Goal: Task Accomplishment & Management: Complete application form

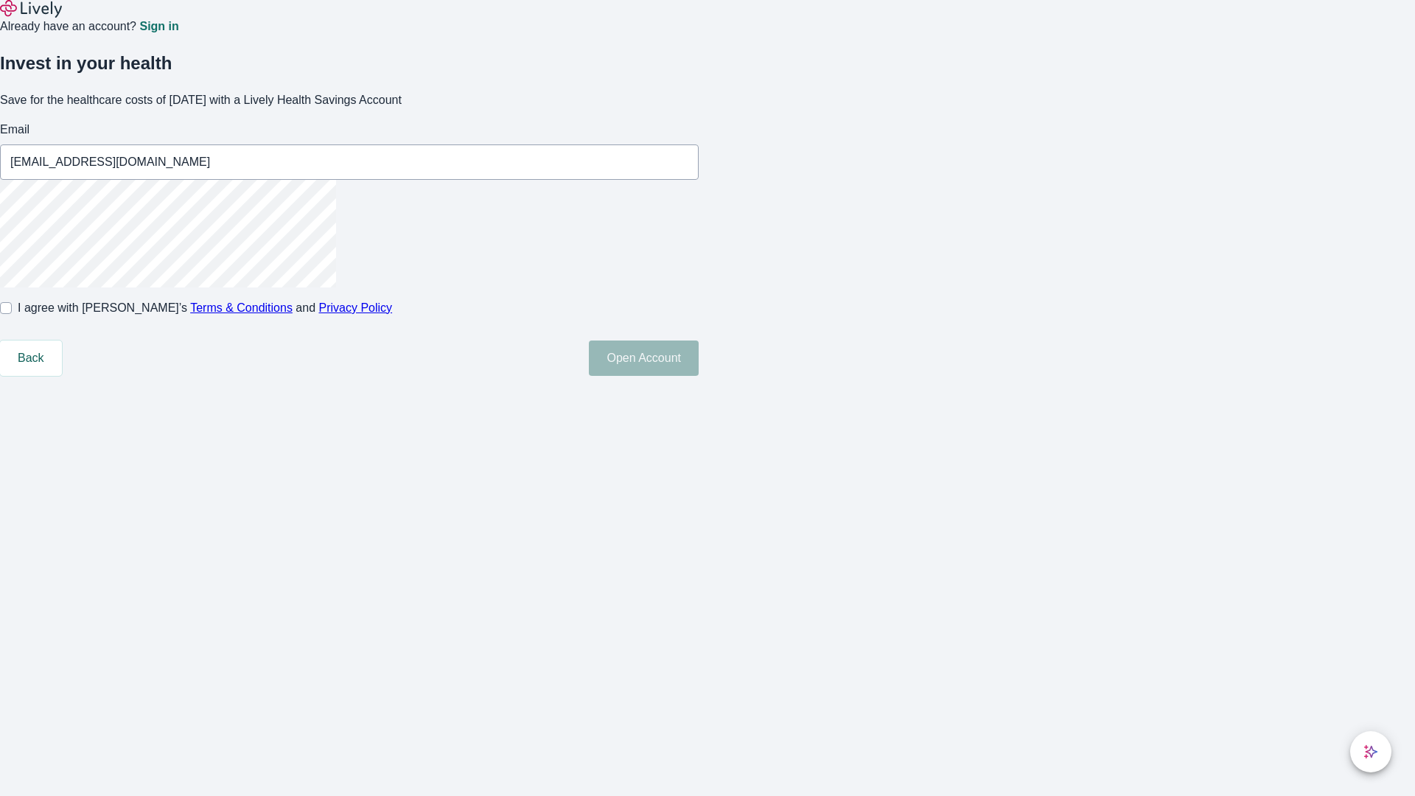
click at [12, 314] on input "I agree with Lively’s Terms & Conditions and Privacy Policy" at bounding box center [6, 308] width 12 height 12
checkbox input "true"
click at [698, 376] on button "Open Account" at bounding box center [644, 357] width 110 height 35
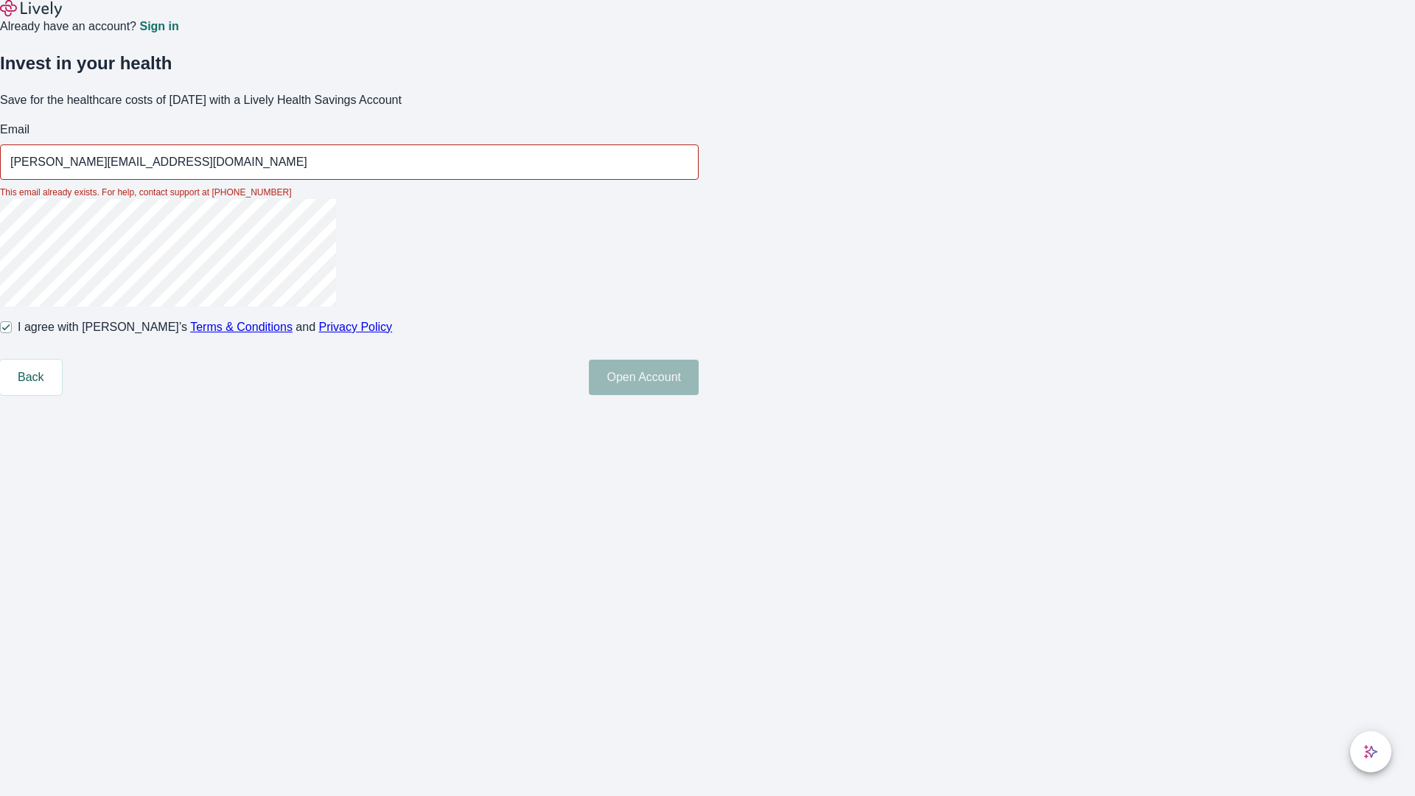
type input "[PERSON_NAME][EMAIL_ADDRESS][DOMAIN_NAME]"
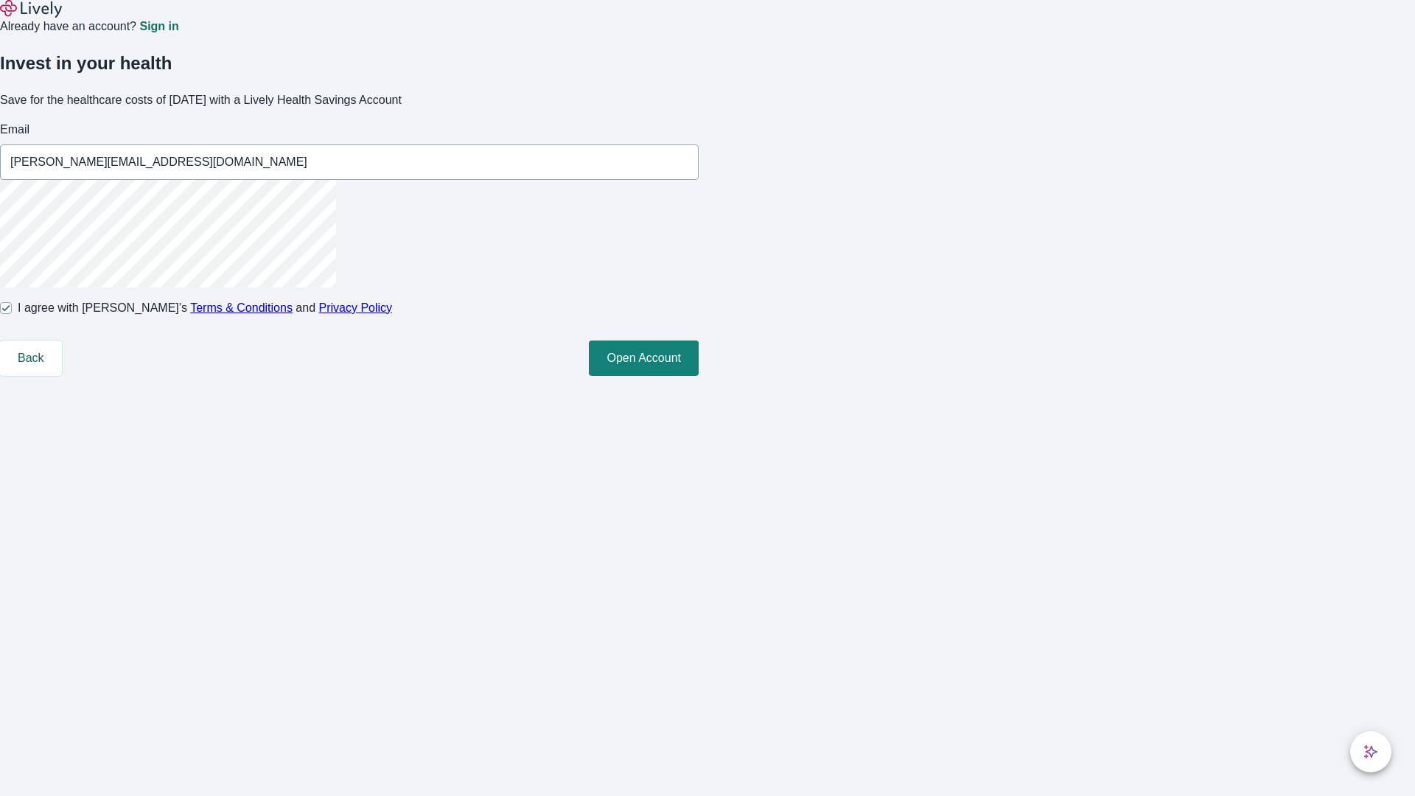
click at [12, 314] on input "I agree with Lively’s Terms & Conditions and Privacy Policy" at bounding box center [6, 308] width 12 height 12
checkbox input "false"
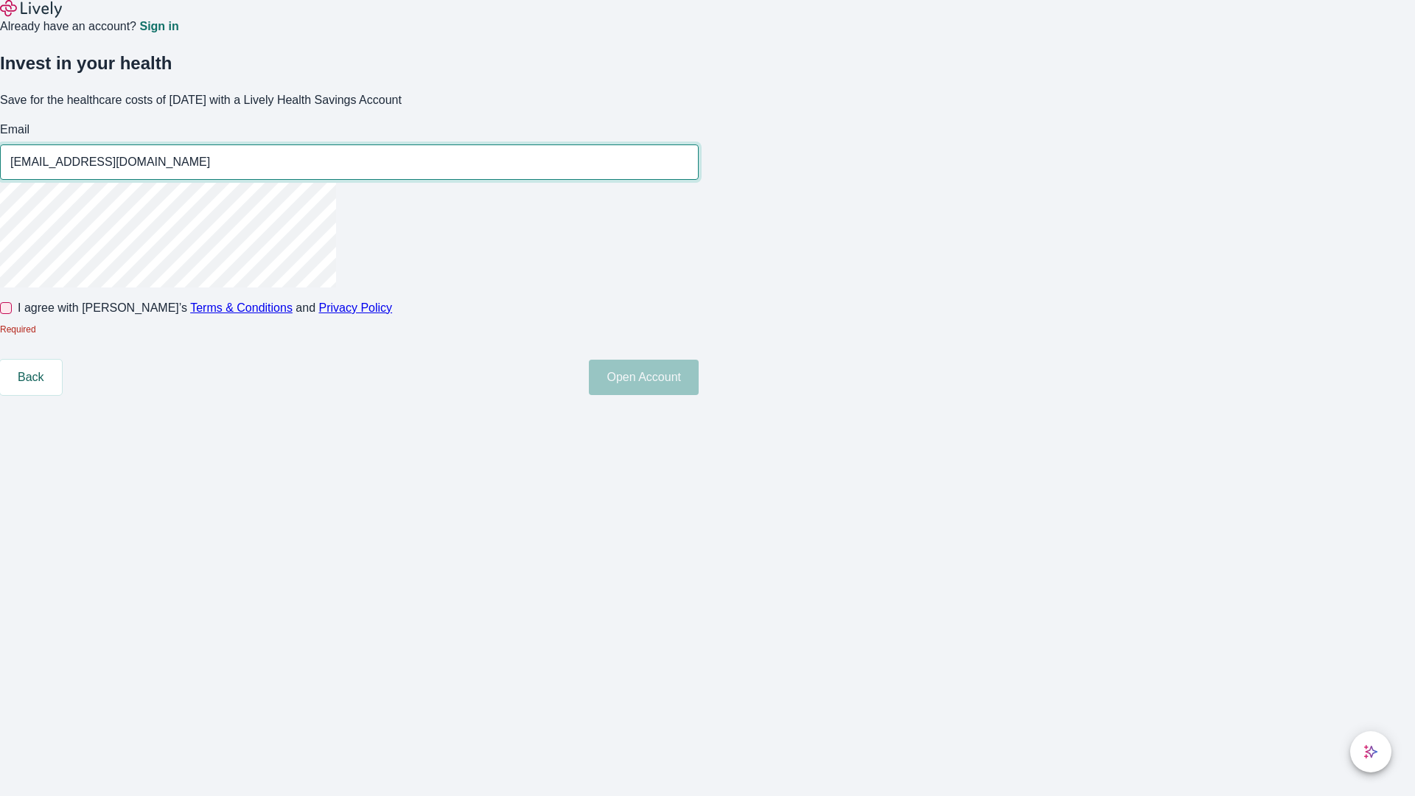
type input "[EMAIL_ADDRESS][DOMAIN_NAME]"
click at [12, 314] on input "I agree with Lively’s Terms & Conditions and Privacy Policy" at bounding box center [6, 308] width 12 height 12
checkbox input "true"
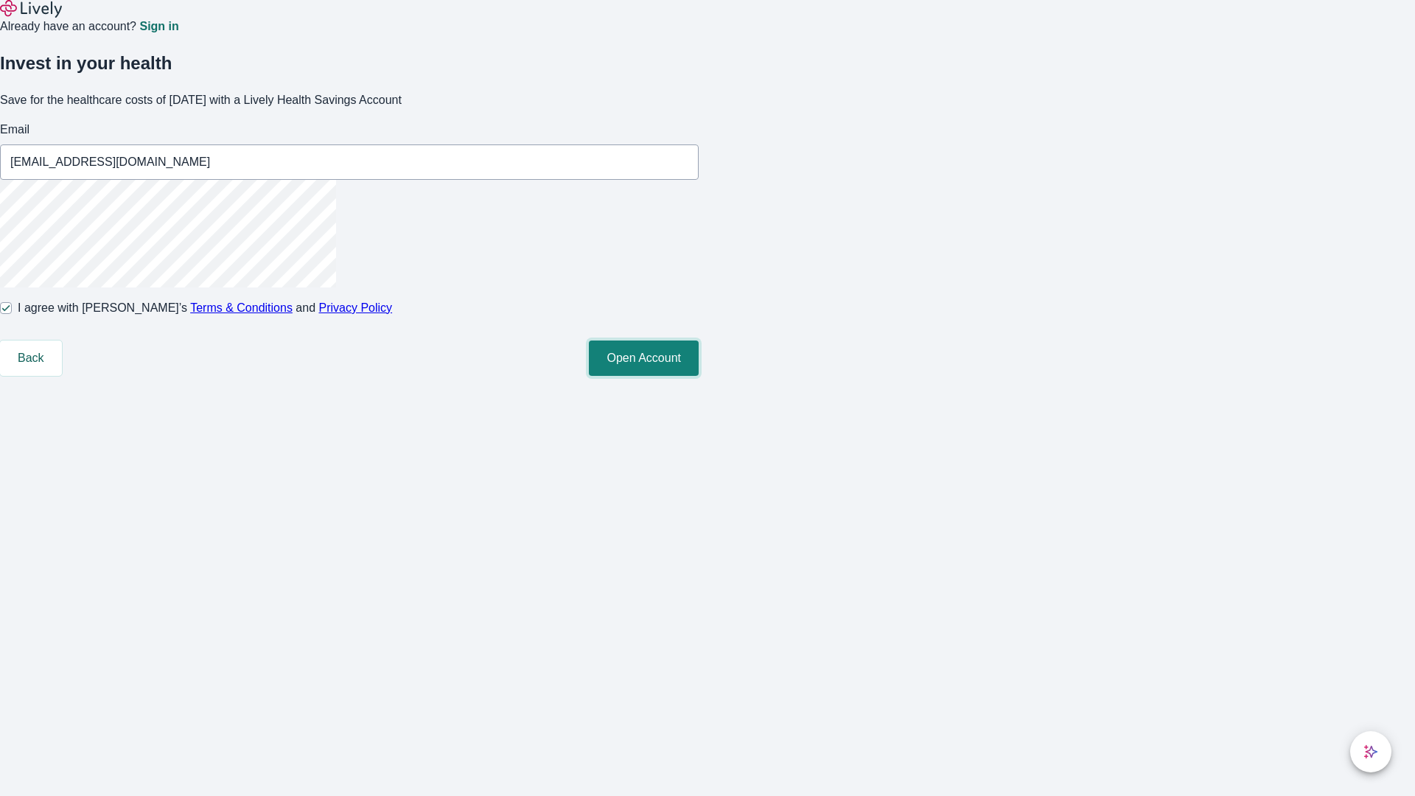
click at [698, 376] on button "Open Account" at bounding box center [644, 357] width 110 height 35
